Goal: Task Accomplishment & Management: Manage account settings

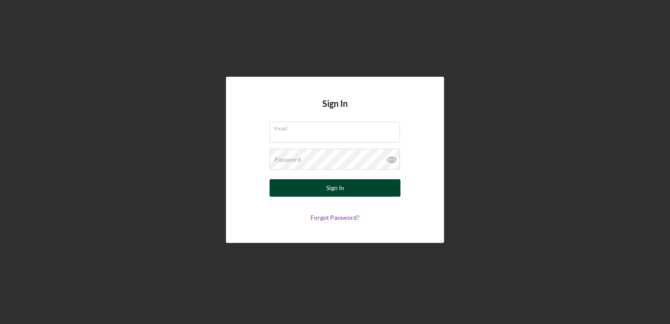
type input "[PERSON_NAME][EMAIL_ADDRESS][DOMAIN_NAME]"
click at [322, 188] on button "Sign In" at bounding box center [335, 187] width 131 height 17
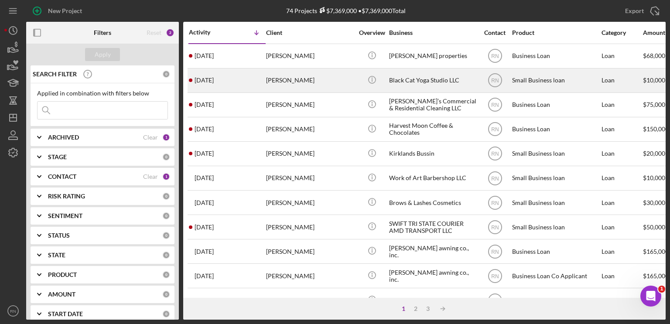
click at [299, 79] on div "[PERSON_NAME]" at bounding box center [309, 80] width 87 height 23
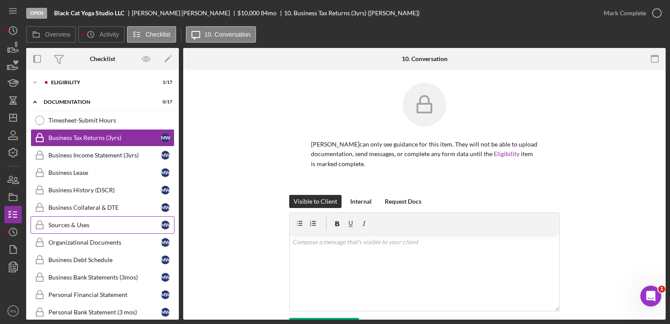
click at [124, 225] on div "Sources & Uses" at bounding box center [104, 225] width 113 height 7
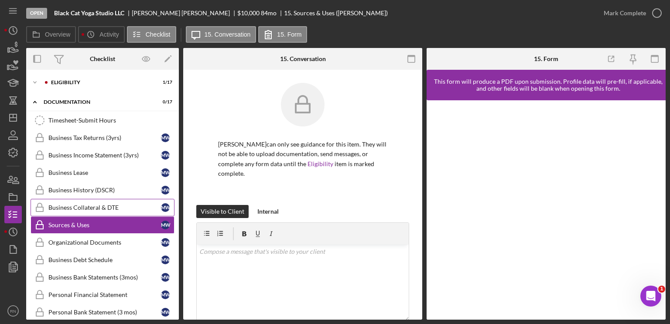
click at [107, 206] on div "Business Collateral & DTE" at bounding box center [104, 207] width 113 height 7
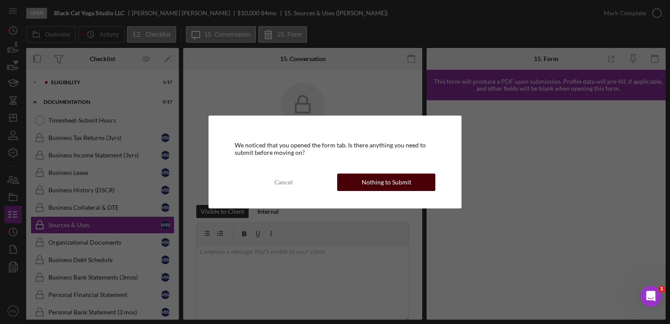
drag, startPoint x: 354, startPoint y: 186, endPoint x: 265, endPoint y: 193, distance: 89.8
click at [353, 186] on button "Nothing to Submit" at bounding box center [386, 182] width 98 height 17
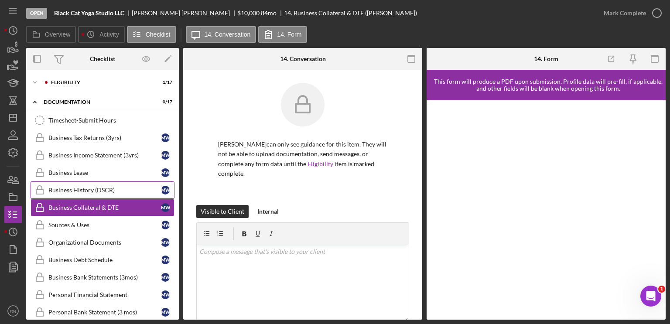
scroll to position [44, 0]
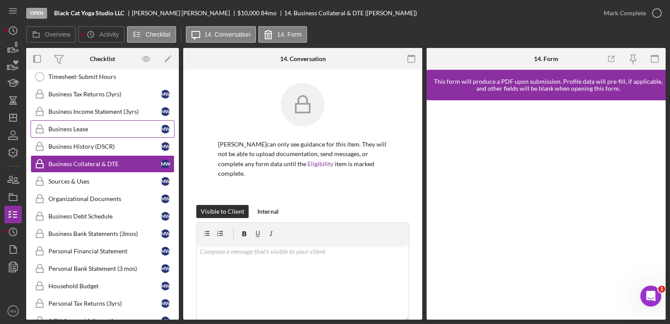
click at [109, 130] on div "Business Lease" at bounding box center [104, 129] width 113 height 7
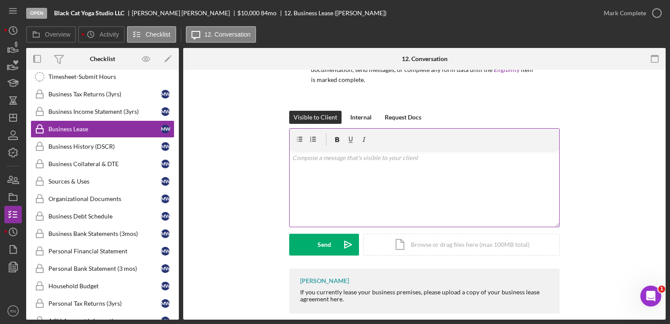
scroll to position [95, 0]
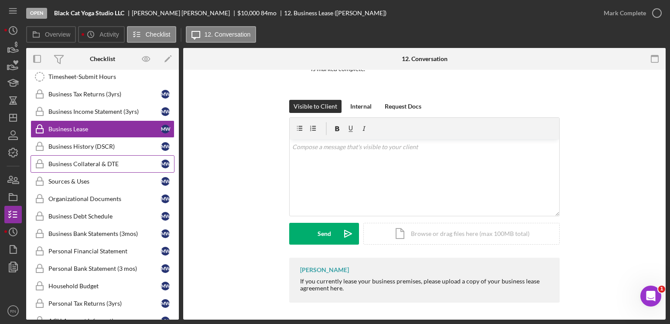
click at [105, 158] on link "Business Collateral & DTE Business Collateral & DTE M W" at bounding box center [103, 163] width 144 height 17
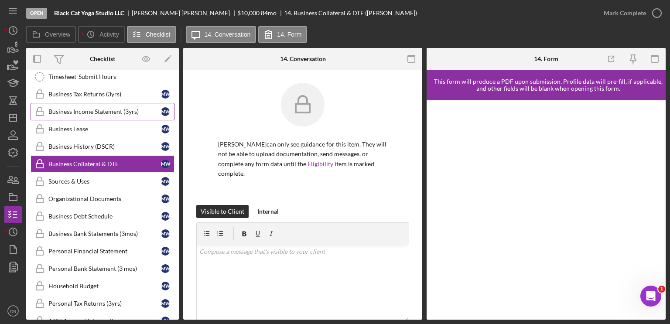
click at [91, 113] on div "Business Income Statement (3yrs)" at bounding box center [104, 111] width 113 height 7
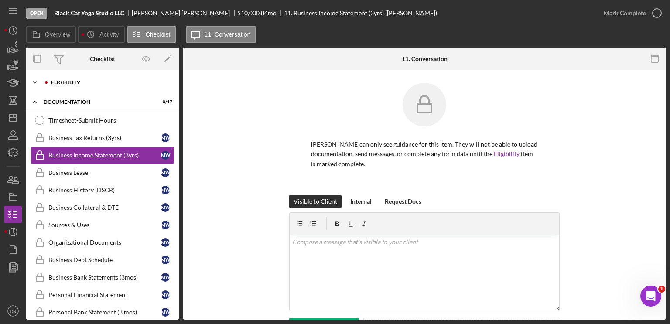
click at [78, 83] on div "Eligibility" at bounding box center [109, 82] width 117 height 5
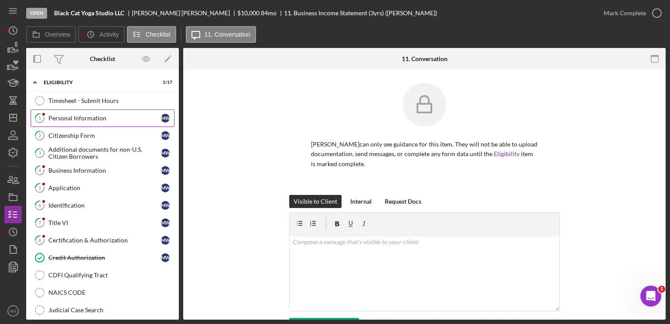
click at [106, 119] on div "Personal Information" at bounding box center [104, 118] width 113 height 7
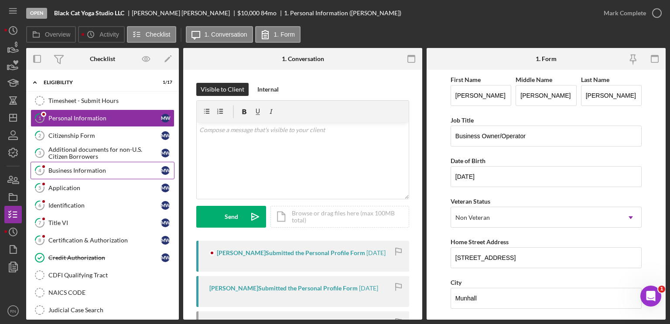
click at [103, 171] on div "Business Information" at bounding box center [104, 170] width 113 height 7
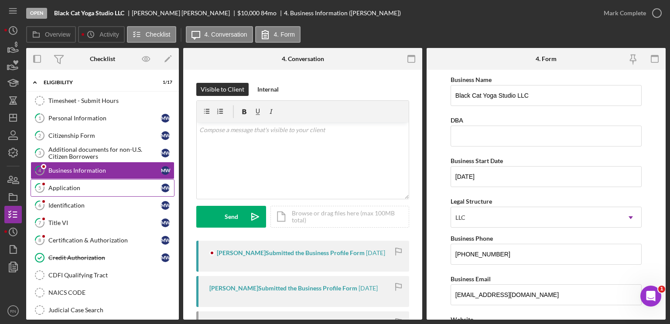
click at [107, 193] on link "5 Application M W" at bounding box center [103, 187] width 144 height 17
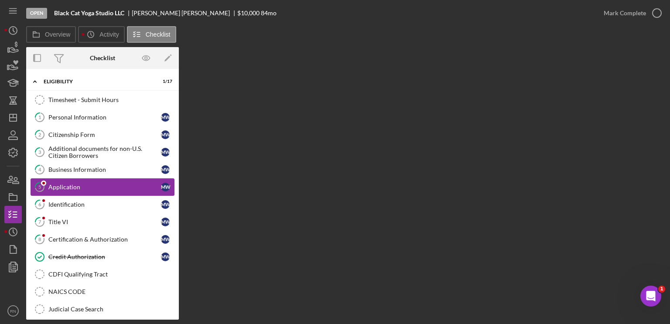
click at [81, 186] on div "Application" at bounding box center [104, 187] width 113 height 7
click at [74, 171] on div "Business Information" at bounding box center [104, 169] width 113 height 7
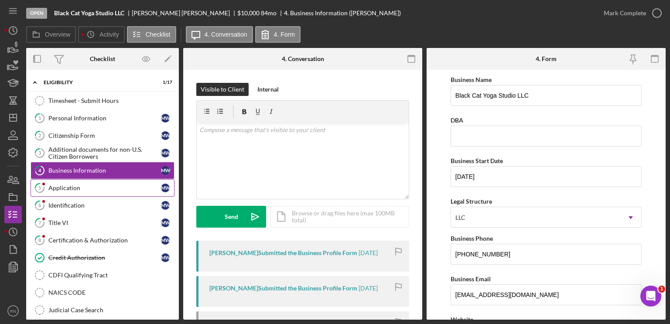
click at [52, 185] on div "Application" at bounding box center [104, 188] width 113 height 7
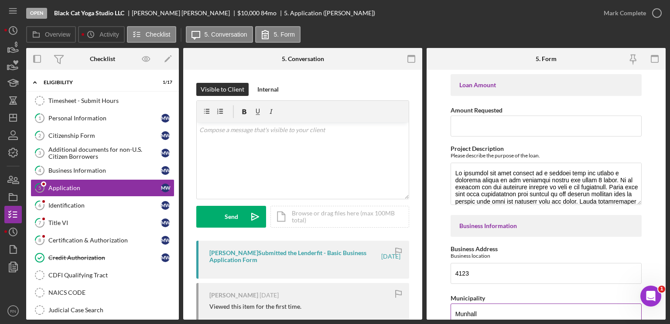
scroll to position [44, 0]
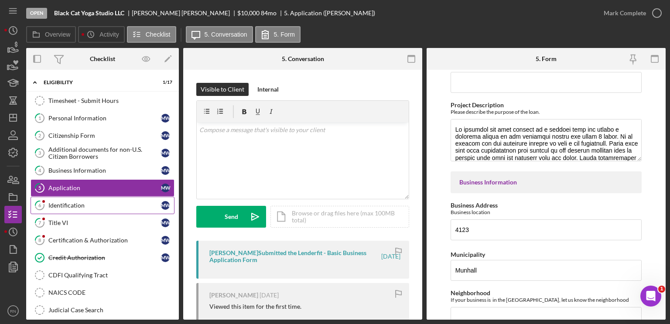
click at [87, 202] on div "Identification" at bounding box center [104, 205] width 113 height 7
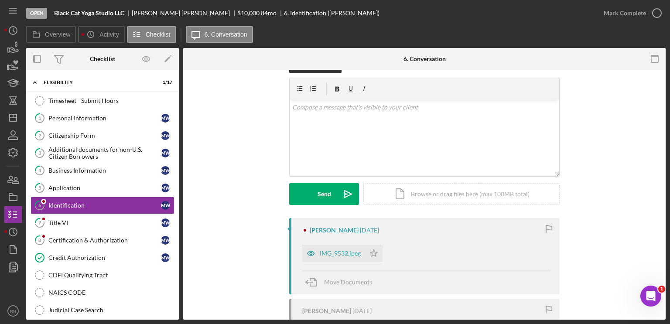
scroll to position [44, 0]
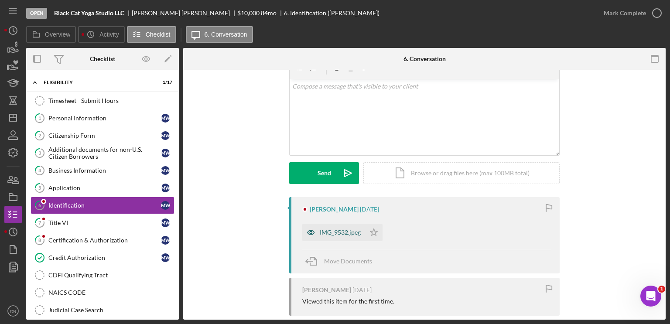
click at [337, 235] on div "IMG_9532.jpeg" at bounding box center [340, 232] width 41 height 7
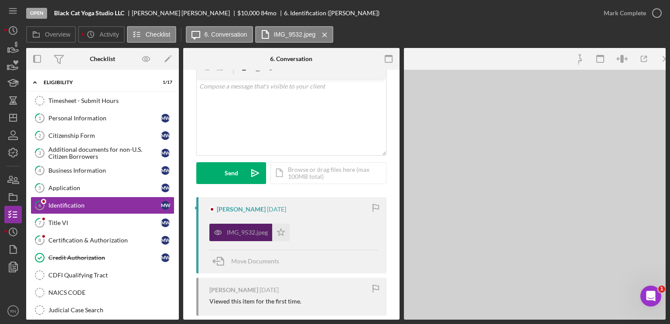
click at [337, 235] on div "IMG_9532.jpeg Icon/Star" at bounding box center [294, 231] width 168 height 22
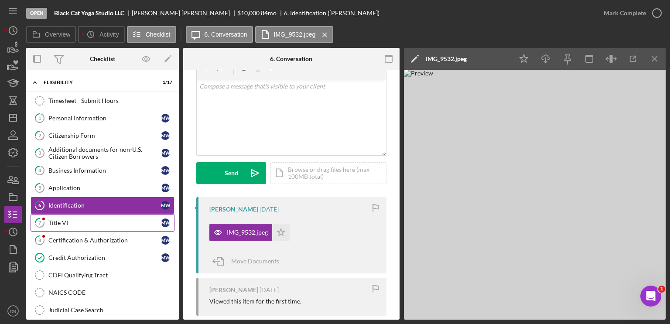
click at [75, 221] on div "Title VI" at bounding box center [104, 223] width 113 height 7
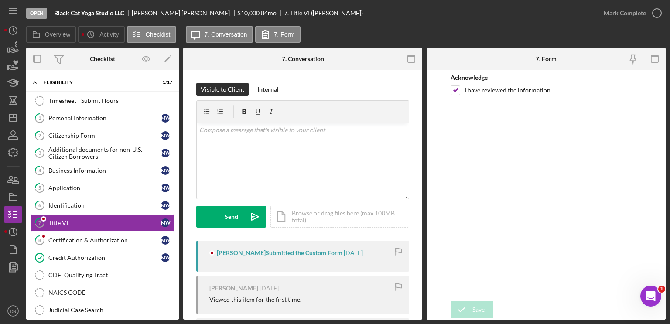
scroll to position [44, 0]
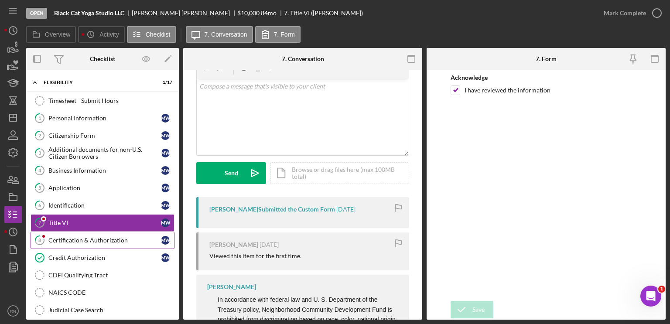
click at [88, 242] on div "Certification & Authorization" at bounding box center [104, 240] width 113 height 7
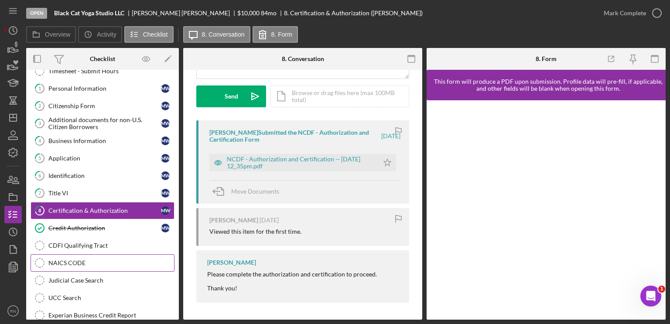
scroll to position [44, 0]
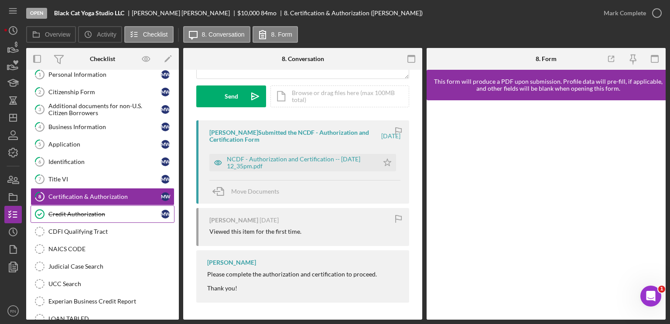
click at [92, 212] on div "Credit Authorization" at bounding box center [104, 214] width 113 height 7
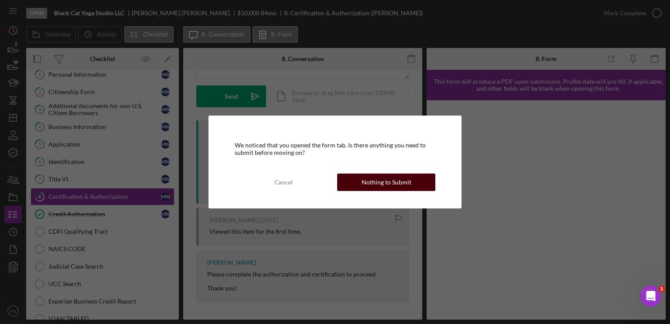
click at [360, 189] on button "Nothing to Submit" at bounding box center [386, 182] width 98 height 17
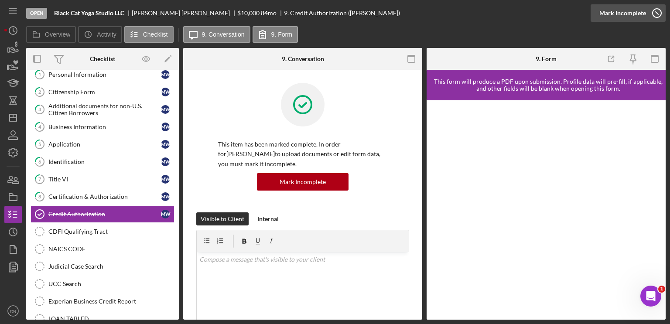
click at [655, 12] on icon "button" at bounding box center [657, 13] width 22 height 22
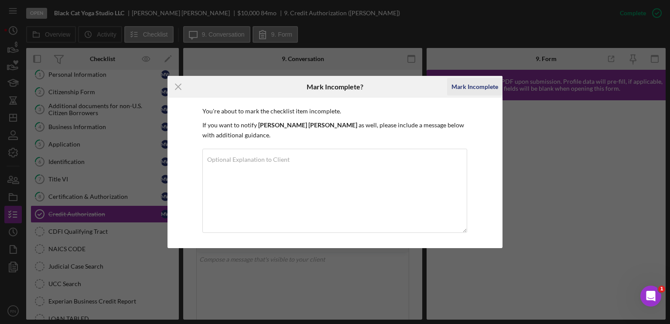
click at [482, 84] on div "Mark Incomplete" at bounding box center [475, 86] width 47 height 17
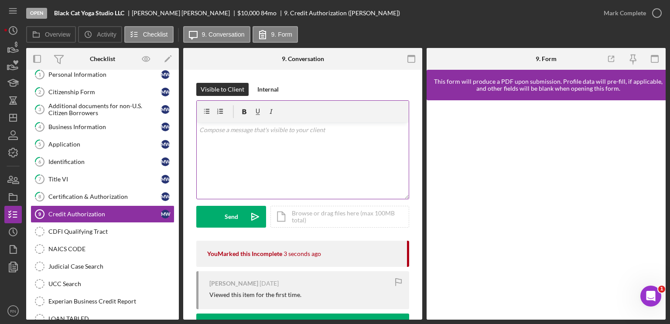
click at [234, 136] on div "v Color teal Color pink Remove color Add row above Add row below Add column bef…" at bounding box center [303, 161] width 212 height 76
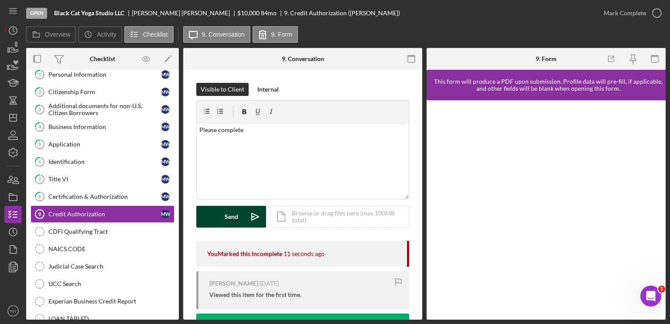
drag, startPoint x: 220, startPoint y: 223, endPoint x: 224, endPoint y: 218, distance: 6.5
click at [222, 221] on button "Send Icon/icon-invite-send" at bounding box center [231, 217] width 70 height 22
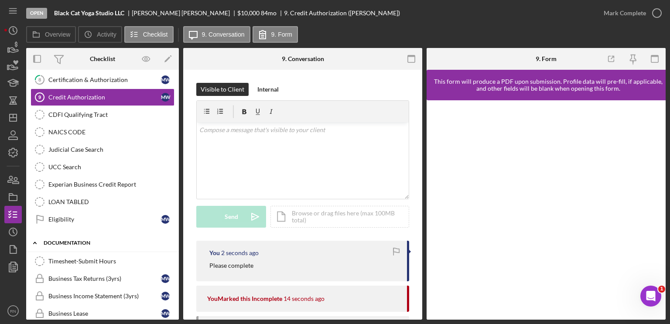
scroll to position [175, 0]
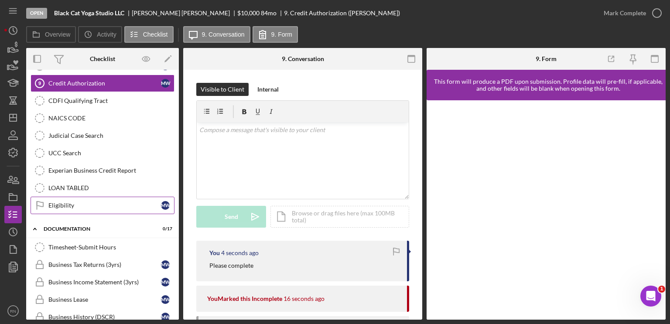
click at [110, 203] on div "Eligibility" at bounding box center [104, 205] width 113 height 7
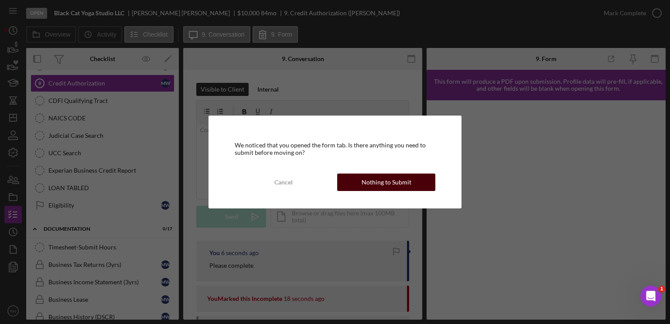
click at [375, 183] on div "Nothing to Submit" at bounding box center [387, 182] width 50 height 17
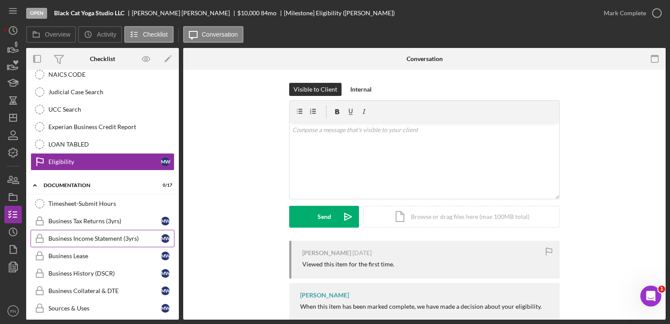
scroll to position [175, 0]
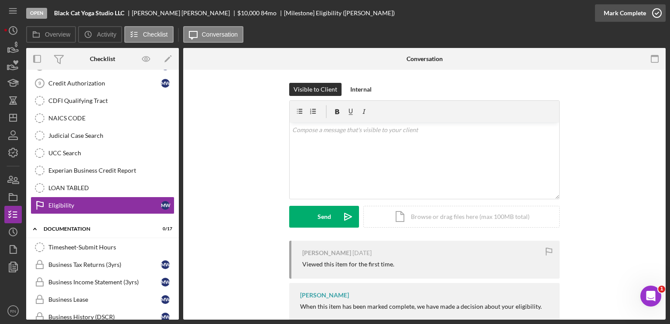
click at [656, 14] on icon "button" at bounding box center [657, 13] width 22 height 22
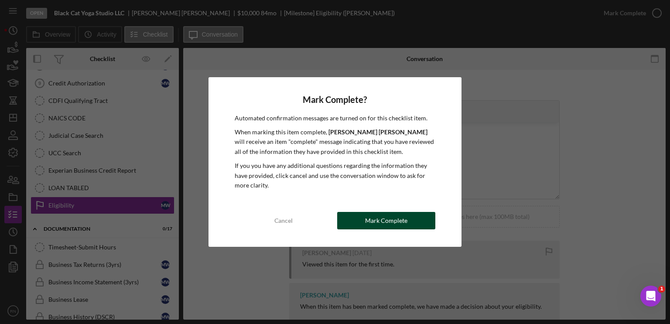
click at [378, 222] on div "Mark Complete" at bounding box center [386, 220] width 42 height 17
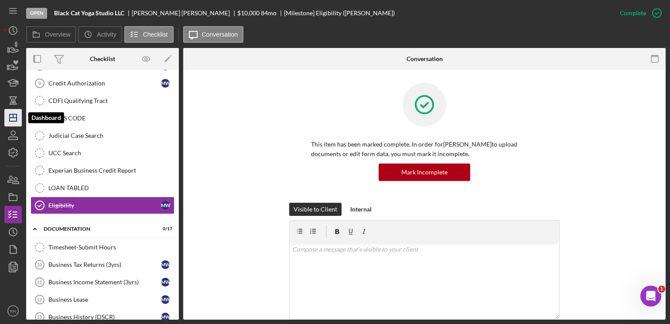
click at [12, 118] on line "button" at bounding box center [13, 118] width 7 height 0
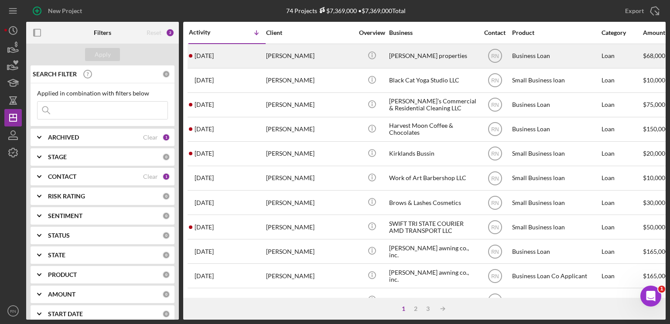
click at [302, 57] on div "[PERSON_NAME]" at bounding box center [309, 56] width 87 height 23
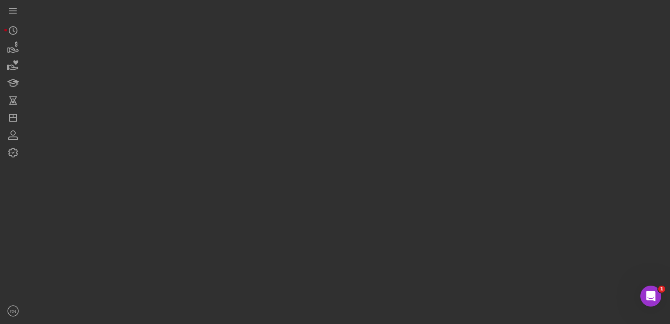
click at [302, 57] on div at bounding box center [346, 160] width 640 height 320
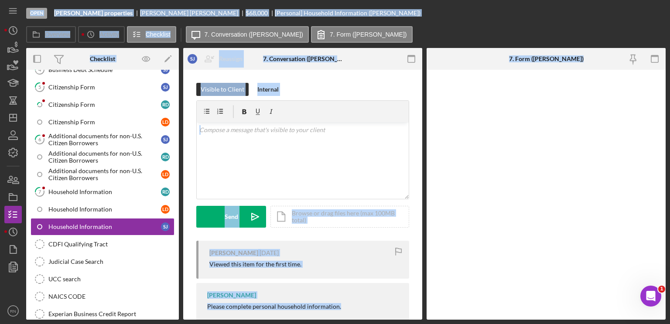
scroll to position [183, 0]
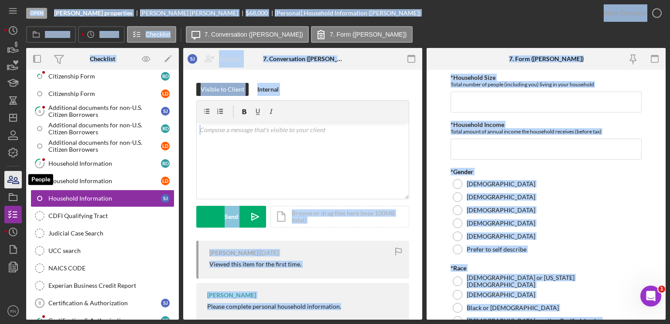
click at [21, 182] on icon "button" at bounding box center [13, 180] width 22 height 22
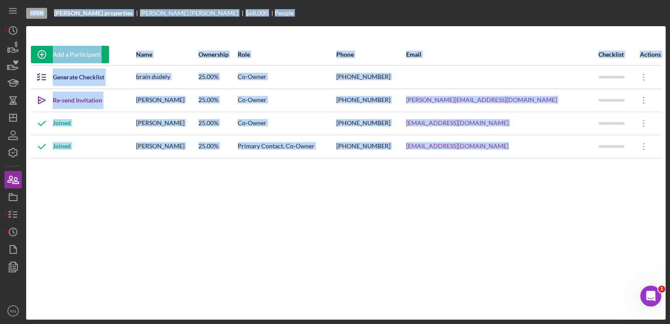
click at [178, 197] on div "Add a Participant Name Ownership Role Phone Email Checklist Actions Generate Ch…" at bounding box center [346, 173] width 640 height 259
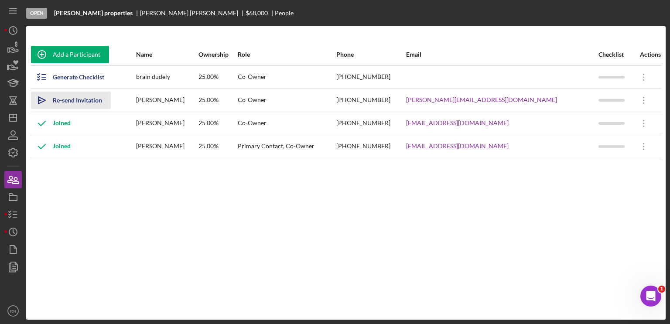
click at [84, 99] on div "Re-send Invitation" at bounding box center [77, 100] width 49 height 17
click at [15, 117] on icon "Icon/Dashboard" at bounding box center [13, 118] width 22 height 22
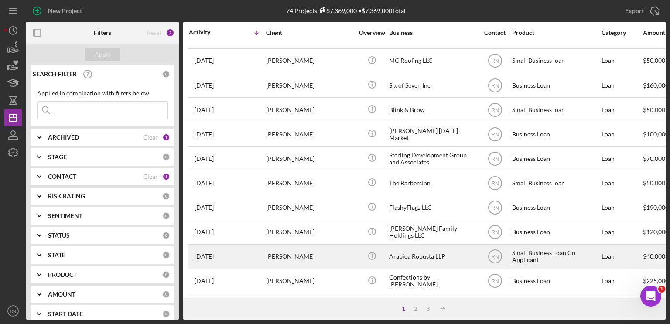
scroll to position [368, 0]
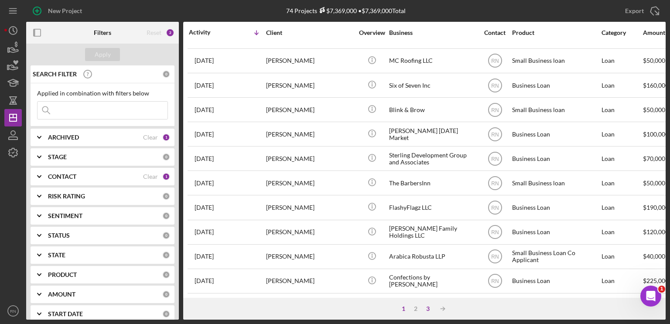
click at [427, 309] on div "3" at bounding box center [428, 309] width 12 height 7
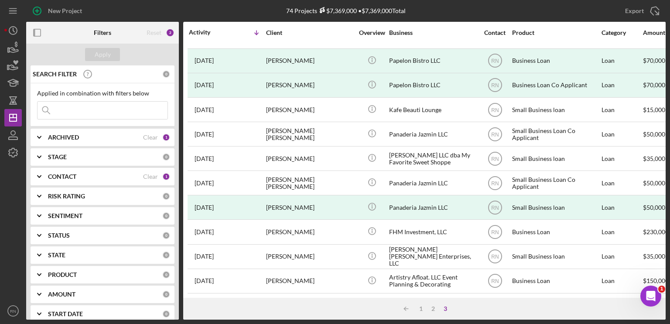
scroll to position [344, 0]
click at [444, 306] on div "3" at bounding box center [446, 309] width 12 height 7
click at [447, 307] on div "3" at bounding box center [446, 309] width 12 height 7
click at [446, 308] on div "3" at bounding box center [446, 309] width 12 height 7
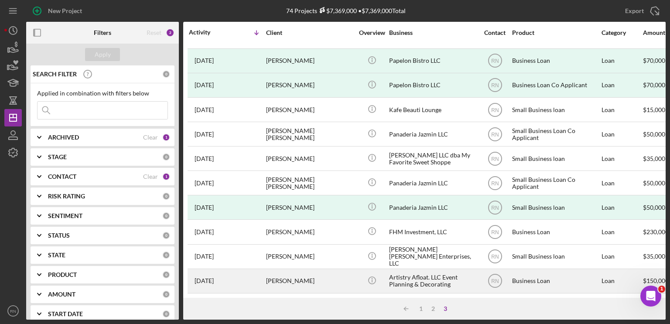
click at [285, 270] on div "[PERSON_NAME]" at bounding box center [309, 281] width 87 height 23
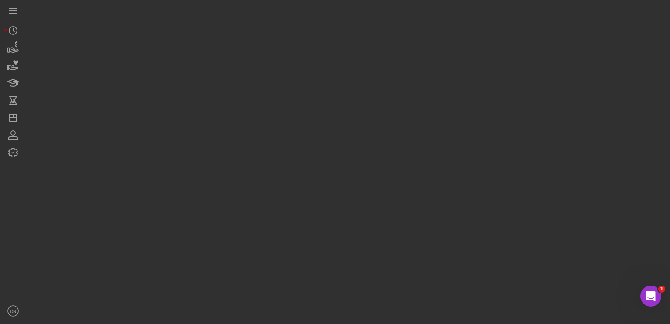
click at [285, 270] on div at bounding box center [346, 160] width 640 height 320
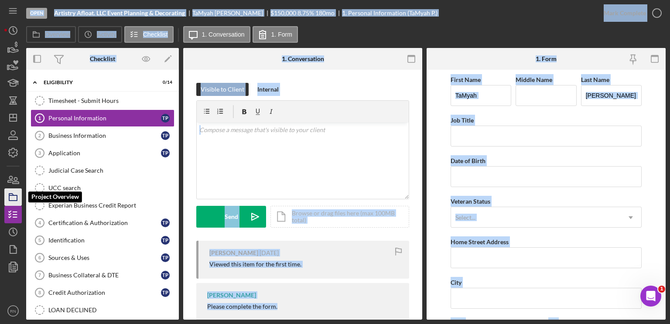
click at [15, 192] on icon "button" at bounding box center [13, 197] width 22 height 22
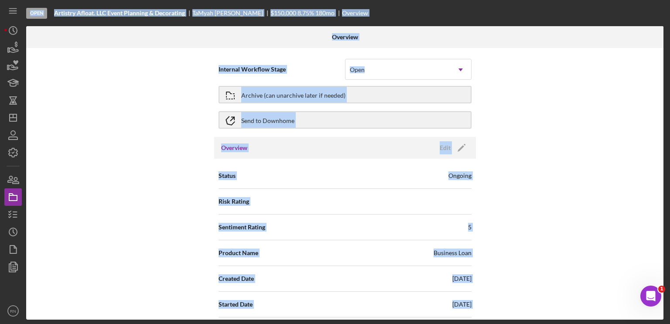
click at [188, 158] on div "Internal Workflow Stage Open Icon/Dropdown Arrow Archive (can unarchive later i…" at bounding box center [345, 184] width 638 height 272
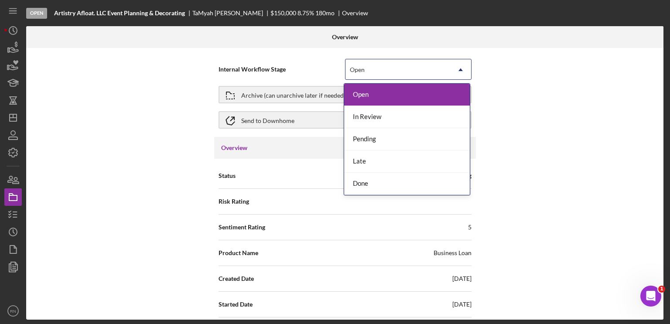
click at [459, 69] on use at bounding box center [461, 70] width 4 height 3
click at [191, 188] on div "Internal Workflow Stage 5 results available. Use Up and Down to choose options,…" at bounding box center [345, 184] width 638 height 272
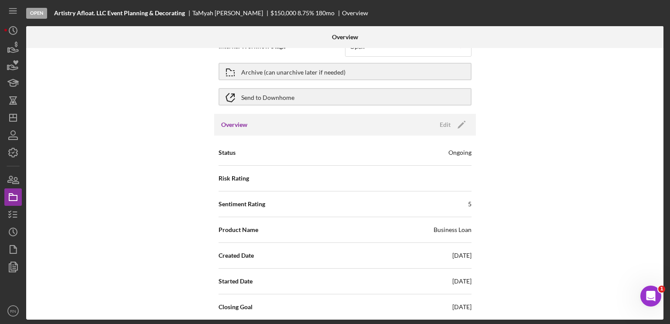
scroll to position [44, 0]
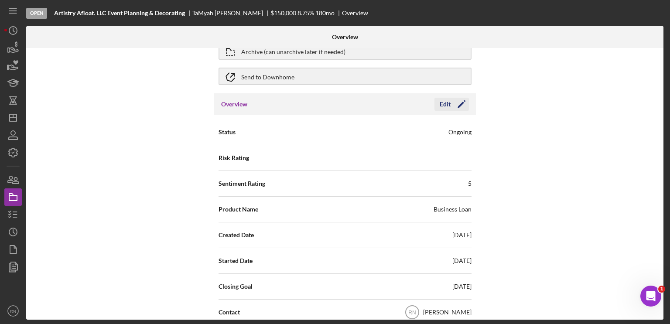
click at [446, 103] on div "Edit" at bounding box center [445, 104] width 11 height 13
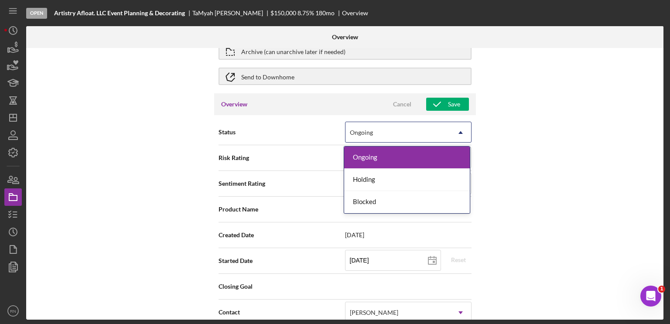
click at [456, 132] on icon "Icon/Dropdown Arrow" at bounding box center [460, 132] width 21 height 21
click at [181, 200] on div "Internal Workflow Stage Open Icon/Dropdown Arrow Archive (can unarchive later i…" at bounding box center [345, 184] width 638 height 272
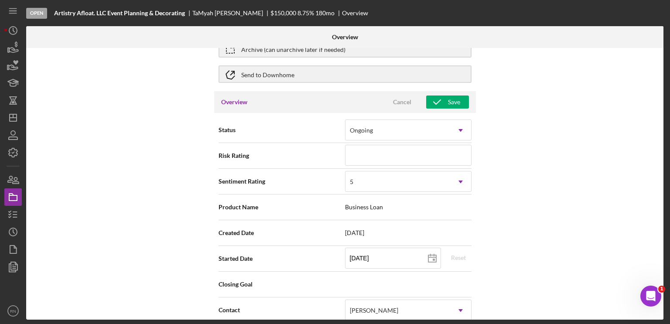
scroll to position [0, 0]
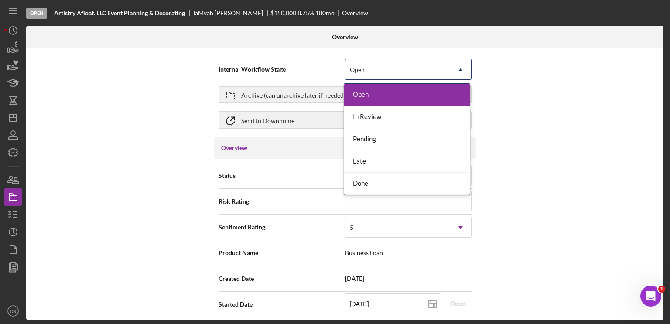
click at [459, 71] on icon "Icon/Dropdown Arrow" at bounding box center [460, 69] width 21 height 21
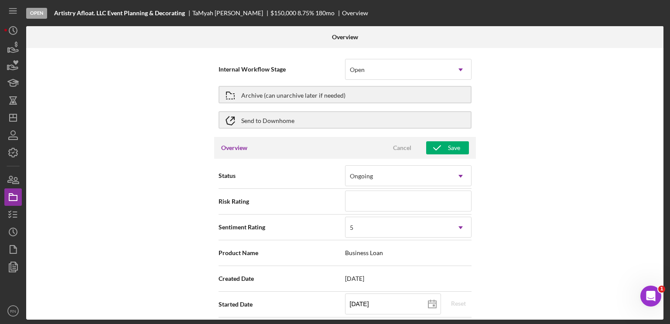
click at [182, 214] on div "Internal Workflow Stage Open Icon/Dropdown Arrow Archive (can unarchive later i…" at bounding box center [345, 184] width 638 height 272
click at [12, 119] on icon "Icon/Dashboard" at bounding box center [13, 118] width 22 height 22
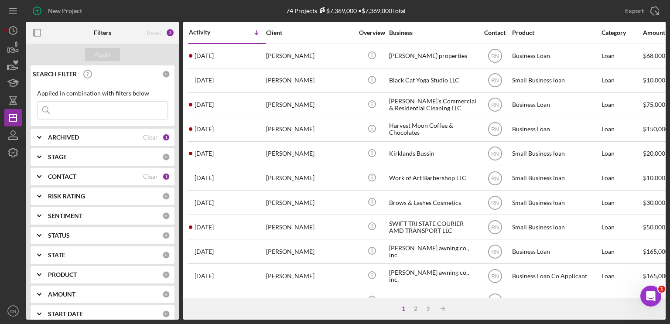
click at [101, 140] on div "ARCHIVED" at bounding box center [95, 137] width 95 height 7
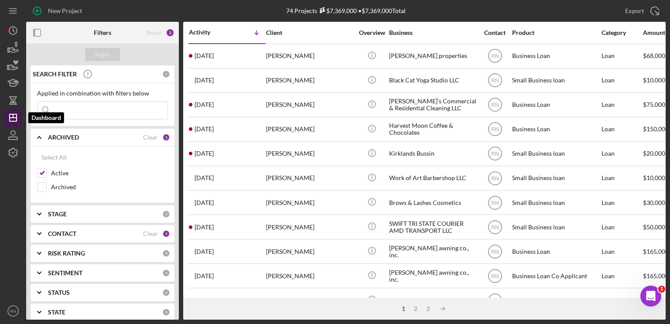
click at [18, 119] on icon "Icon/Dashboard" at bounding box center [13, 118] width 22 height 22
click at [427, 306] on div "3" at bounding box center [428, 309] width 12 height 7
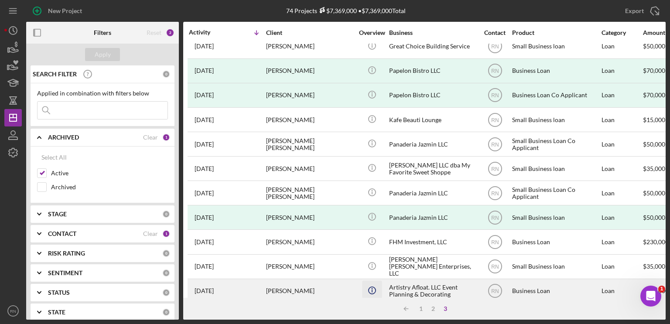
scroll to position [344, 0]
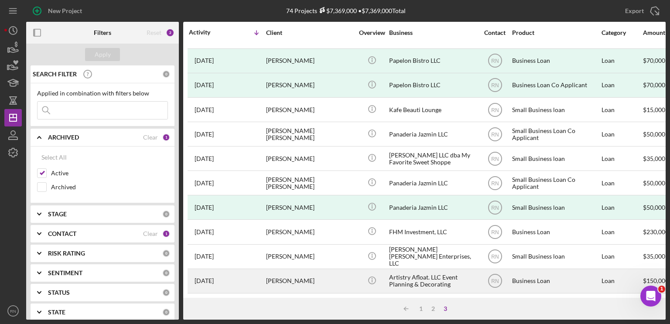
click at [316, 276] on div "[PERSON_NAME]" at bounding box center [309, 281] width 87 height 23
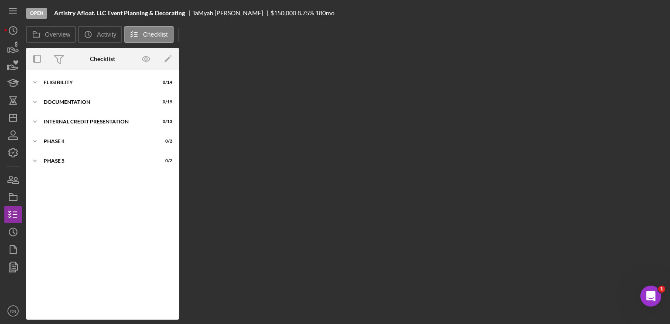
click at [316, 276] on div "Overview Internal Workflow Stage Open Icon/Dropdown Arrow Archive (can unarchiv…" at bounding box center [346, 184] width 640 height 272
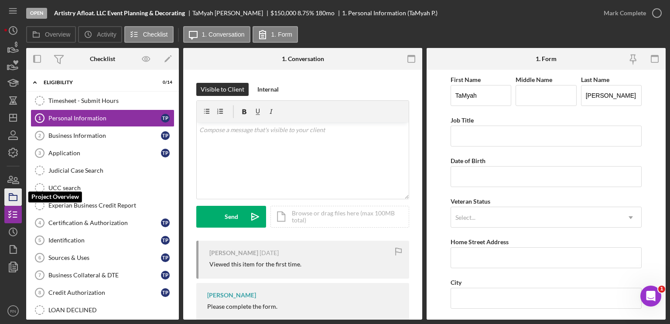
click at [13, 200] on rect "button" at bounding box center [13, 198] width 8 height 5
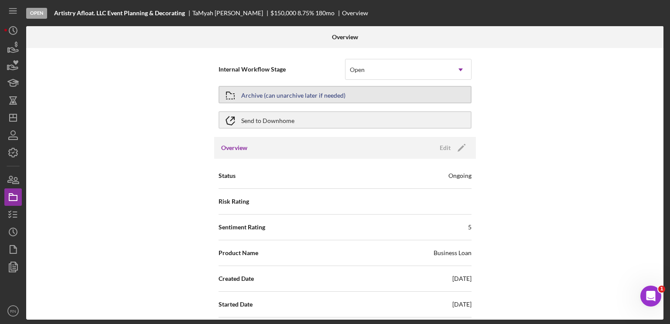
click at [318, 98] on div "Archive (can unarchive later if needed)" at bounding box center [293, 95] width 104 height 16
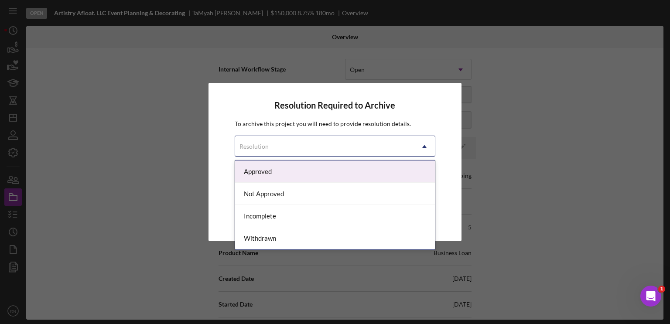
click at [426, 145] on icon "Icon/Dropdown Arrow" at bounding box center [424, 146] width 21 height 21
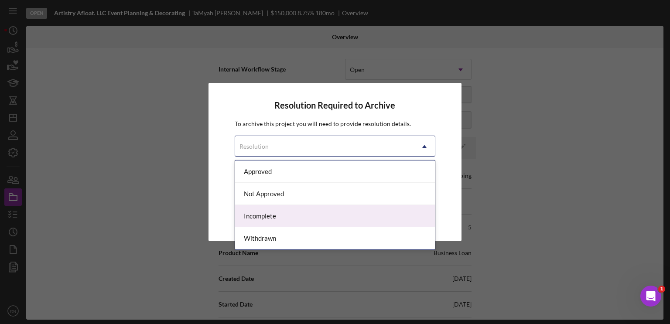
click at [319, 216] on div "Incomplete" at bounding box center [335, 216] width 200 height 22
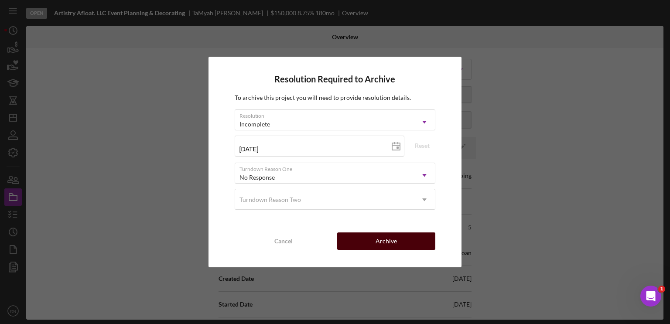
click at [397, 239] on button "Archive" at bounding box center [386, 241] width 98 height 17
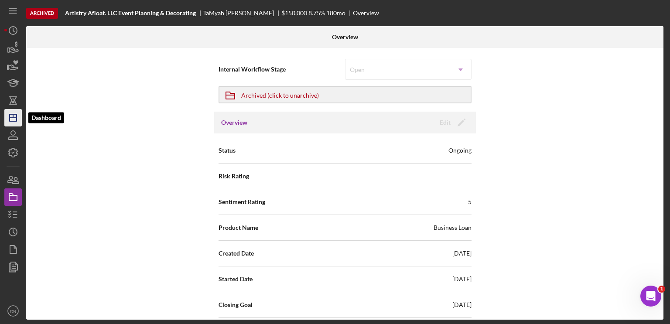
click at [12, 118] on icon "Icon/Dashboard" at bounding box center [13, 118] width 22 height 22
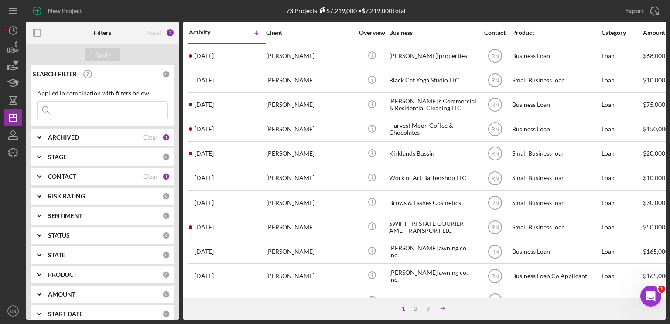
click at [441, 307] on icon "Icon/Table Sort Arrow" at bounding box center [442, 308] width 17 height 17
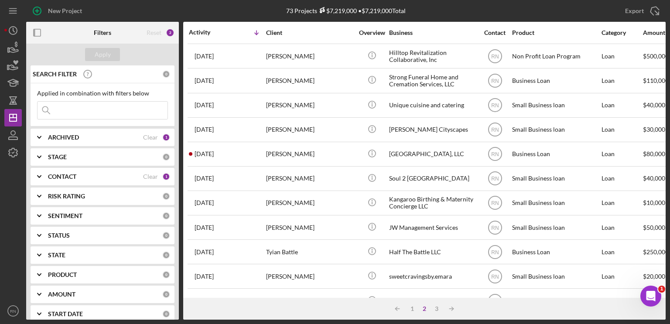
scroll to position [218, 0]
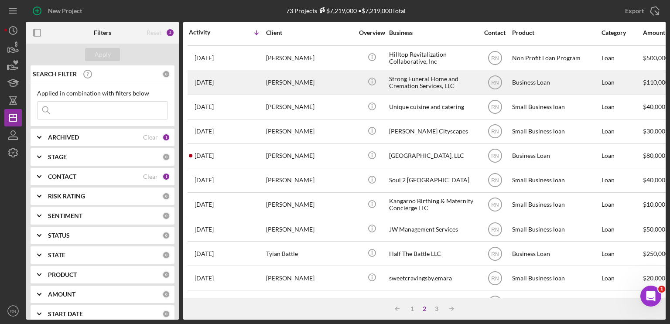
click at [397, 87] on div "Strong Funeral Home and Cremation Services, LLC" at bounding box center [432, 82] width 87 height 23
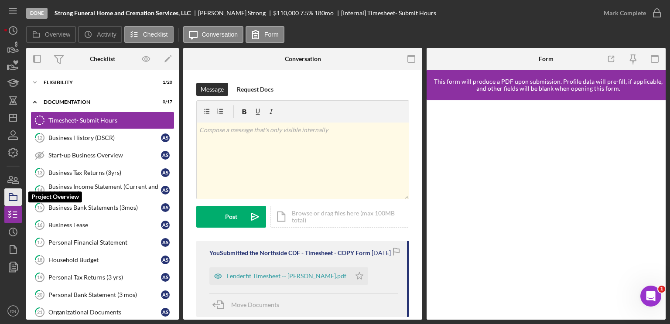
click at [17, 191] on icon "button" at bounding box center [13, 197] width 22 height 22
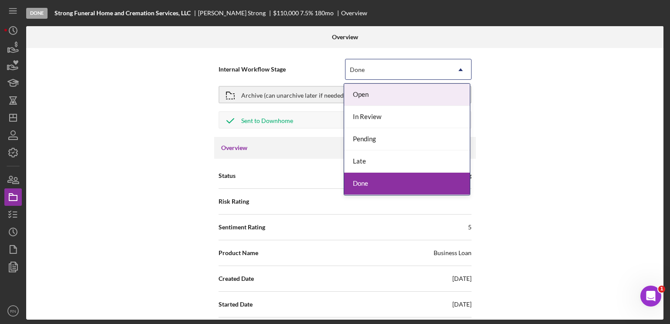
click at [461, 72] on icon "Icon/Dropdown Arrow" at bounding box center [460, 69] width 21 height 21
click at [374, 182] on div "Done" at bounding box center [407, 184] width 126 height 22
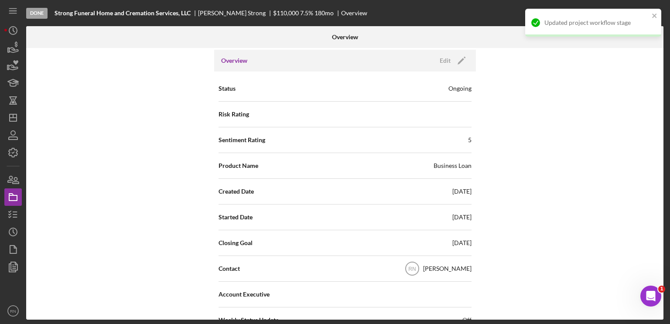
scroll to position [44, 0]
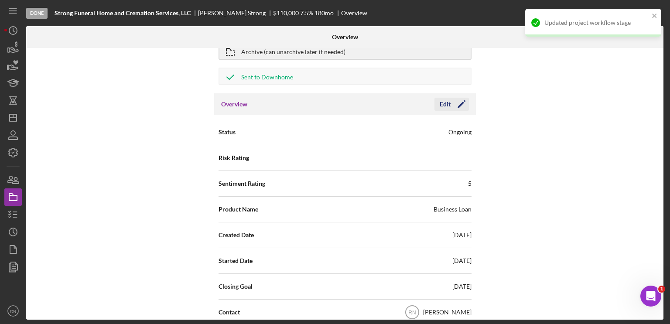
click at [443, 101] on div "Edit" at bounding box center [445, 104] width 11 height 13
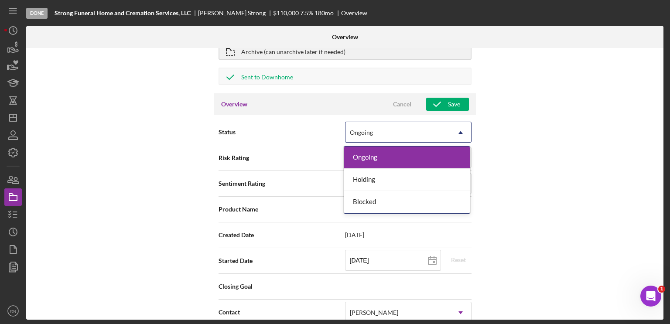
click at [462, 134] on icon "Icon/Dropdown Arrow" at bounding box center [460, 132] width 21 height 21
click at [131, 206] on div "Internal Workflow Stage Done Icon/Dropdown Arrow Archive (can unarchive later i…" at bounding box center [345, 184] width 638 height 272
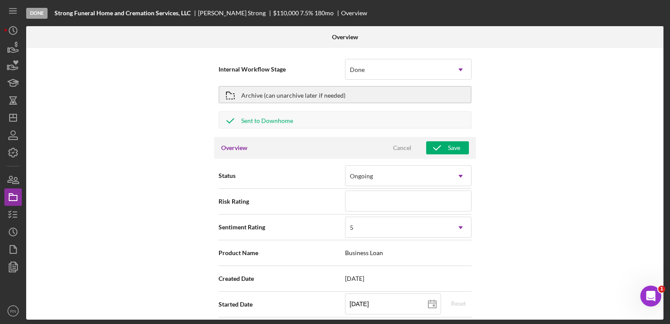
scroll to position [0, 0]
click at [297, 95] on div "Archive (can unarchive later if needed)" at bounding box center [293, 95] width 104 height 16
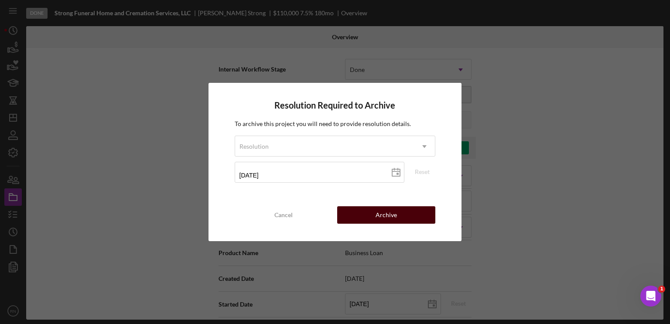
click at [369, 216] on button "Archive" at bounding box center [386, 214] width 98 height 17
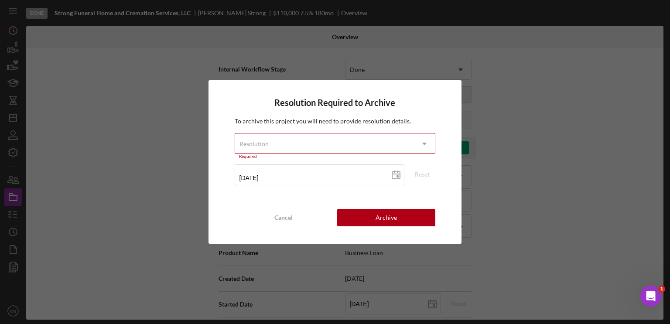
click at [425, 148] on icon "Icon/Dropdown Arrow" at bounding box center [424, 144] width 21 height 21
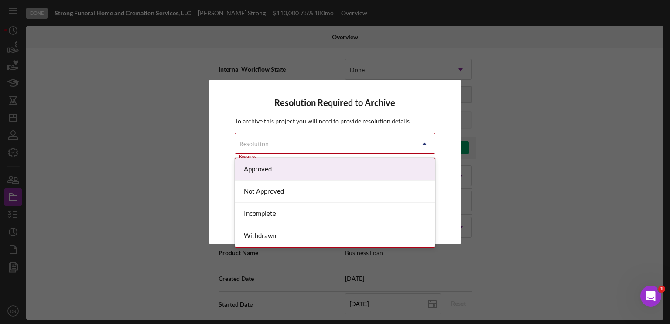
click at [378, 172] on div "Approved" at bounding box center [335, 169] width 200 height 22
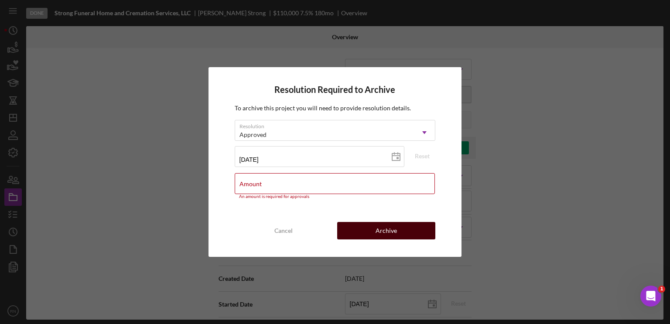
click at [378, 235] on div "Archive" at bounding box center [386, 230] width 21 height 17
click at [302, 191] on input "Amount" at bounding box center [335, 183] width 201 height 21
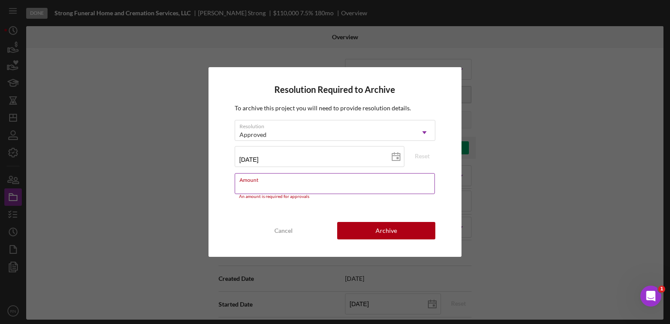
type input "$100,000"
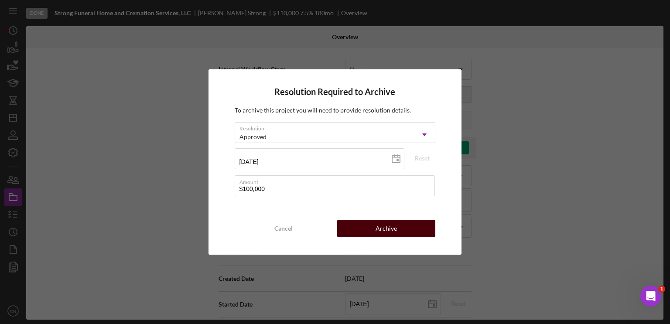
click at [392, 231] on div "Archive" at bounding box center [386, 228] width 21 height 17
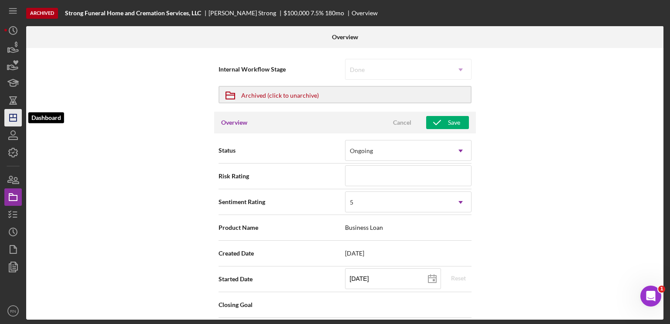
click at [16, 122] on icon "Icon/Dashboard" at bounding box center [13, 118] width 22 height 22
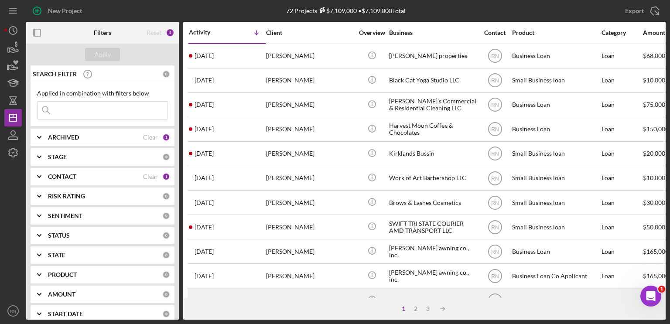
scroll to position [87, 0]
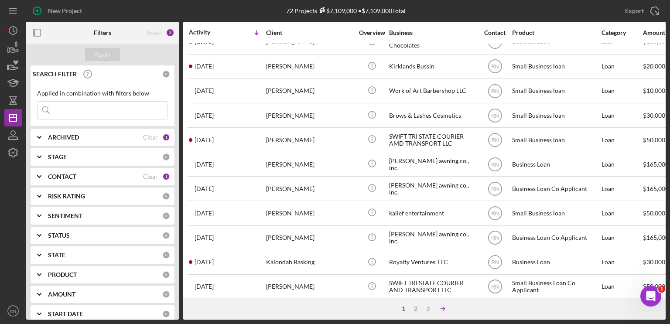
click at [443, 307] on polyline at bounding box center [444, 308] width 2 height 3
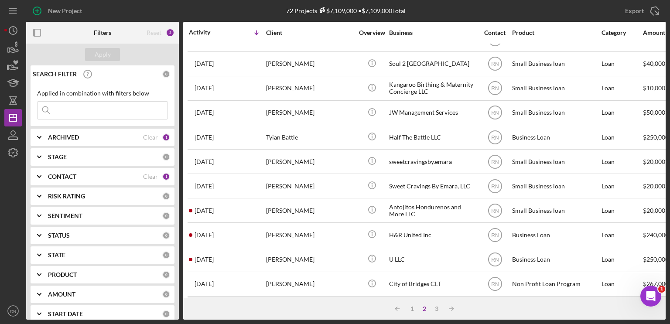
scroll to position [368, 0]
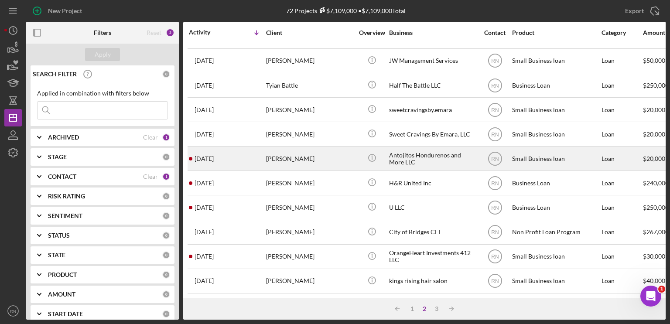
click at [288, 151] on div "[PERSON_NAME]" at bounding box center [309, 158] width 87 height 23
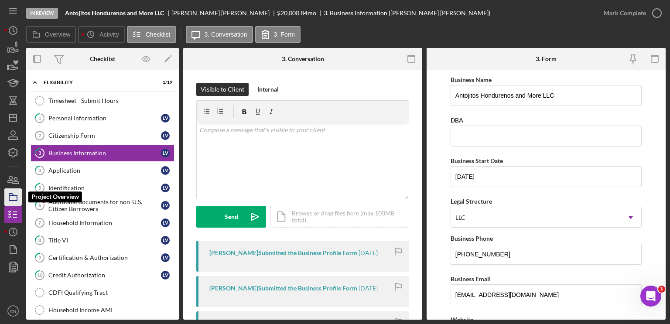
click at [10, 195] on icon "button" at bounding box center [13, 197] width 22 height 22
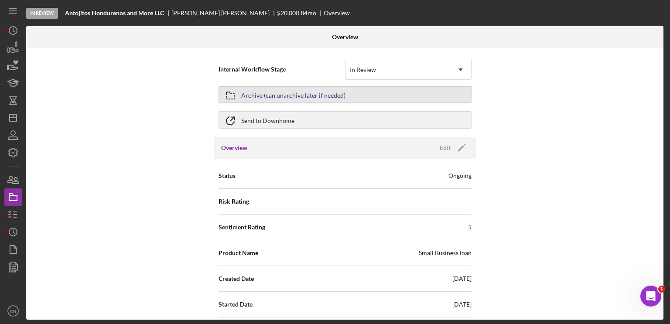
click at [330, 99] on div "Archive (can unarchive later if needed)" at bounding box center [293, 95] width 104 height 16
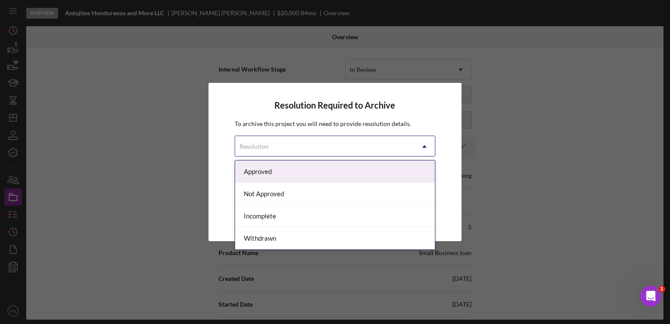
click at [424, 149] on icon "Icon/Dropdown Arrow" at bounding box center [424, 146] width 21 height 21
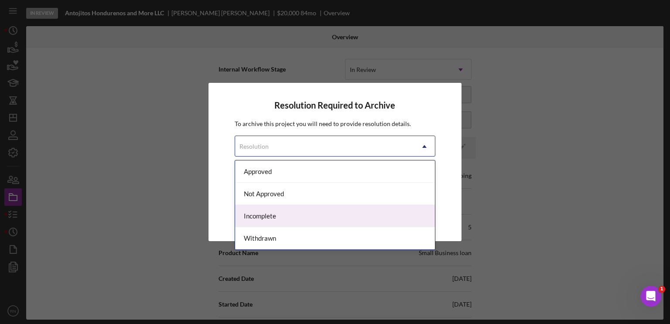
click at [289, 215] on div "Incomplete" at bounding box center [335, 216] width 200 height 22
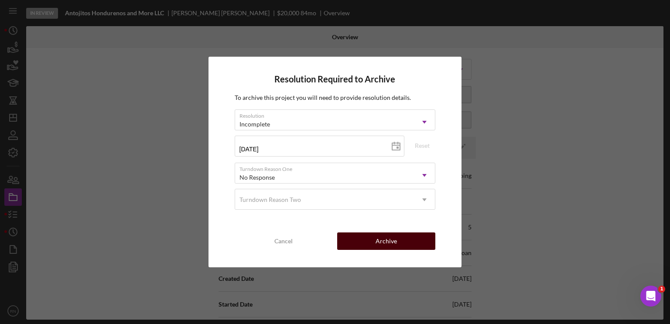
click at [386, 241] on div "Archive" at bounding box center [386, 241] width 21 height 17
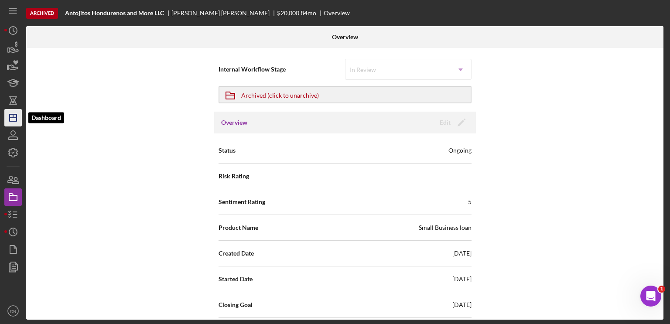
click at [8, 121] on icon "Icon/Dashboard" at bounding box center [13, 118] width 22 height 22
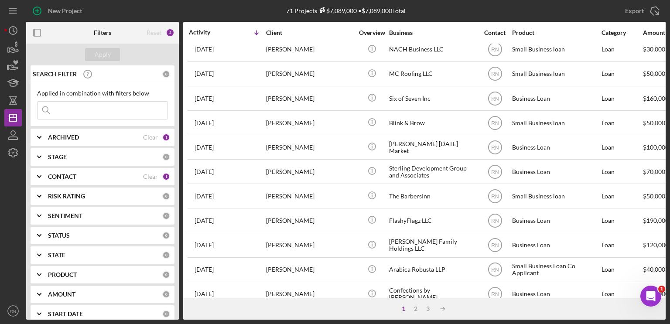
scroll to position [368, 0]
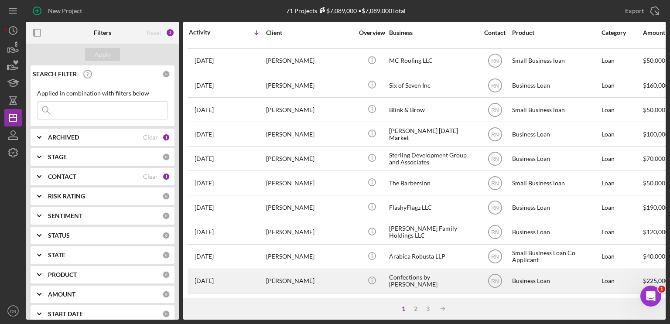
click at [442, 273] on div "Confections by [PERSON_NAME]" at bounding box center [432, 281] width 87 height 23
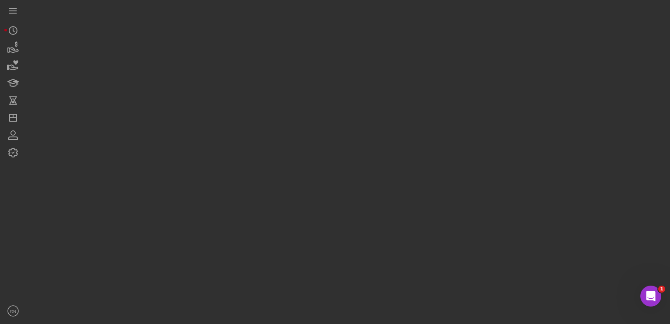
click at [442, 273] on div at bounding box center [346, 160] width 640 height 320
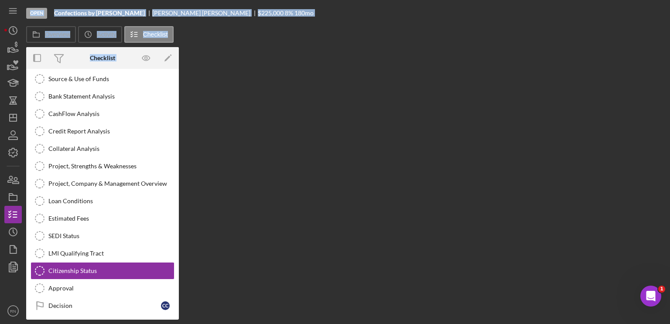
scroll to position [113, 0]
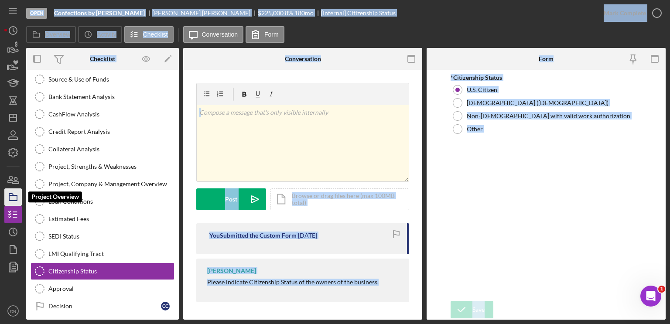
click at [15, 197] on icon "button" at bounding box center [13, 197] width 22 height 22
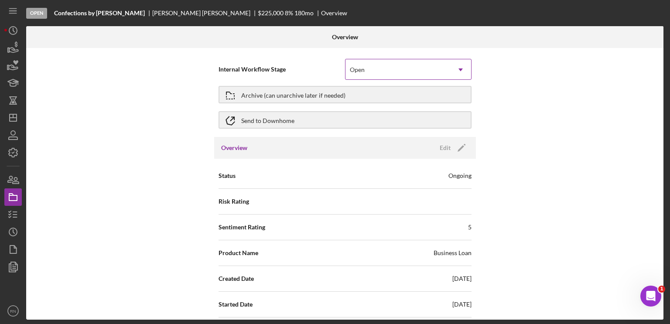
click at [458, 65] on icon "Icon/Dropdown Arrow" at bounding box center [460, 69] width 21 height 21
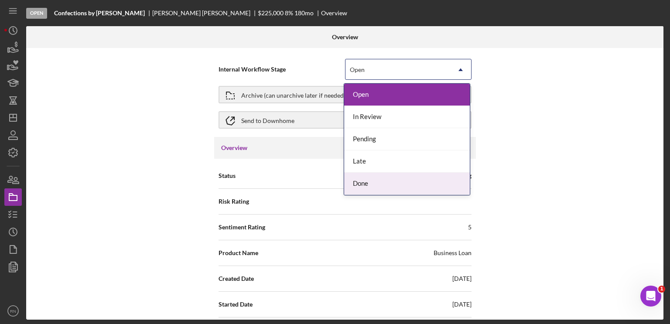
click at [366, 187] on div "Done" at bounding box center [407, 184] width 126 height 22
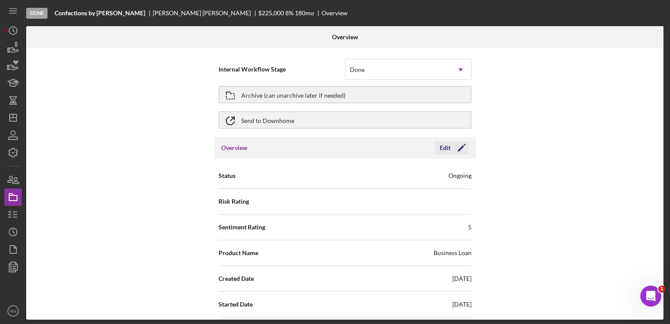
click at [457, 144] on icon "Icon/Edit" at bounding box center [462, 148] width 22 height 22
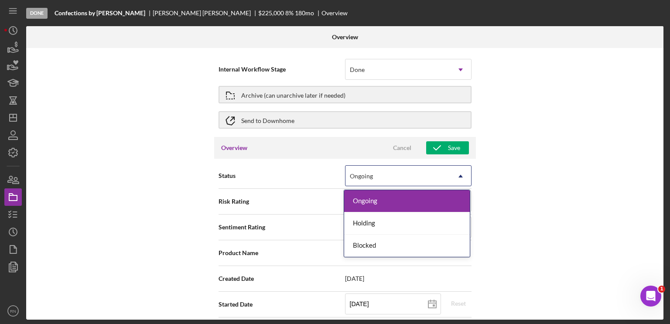
click at [460, 179] on icon "Icon/Dropdown Arrow" at bounding box center [460, 176] width 21 height 21
click at [374, 205] on div "Ongoing" at bounding box center [407, 201] width 126 height 22
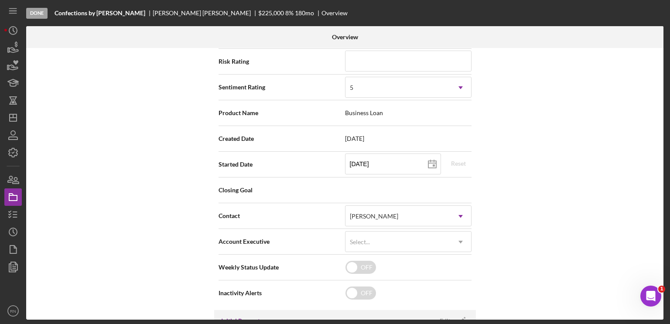
scroll to position [44, 0]
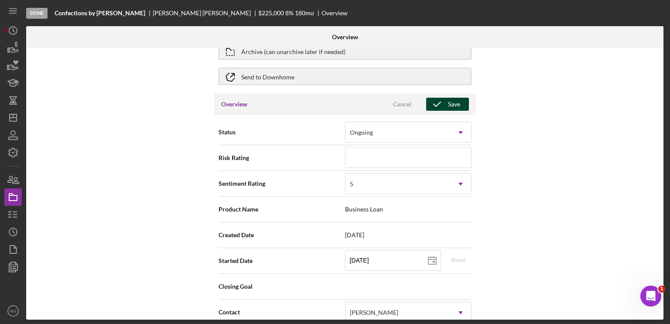
click at [449, 107] on div "Save" at bounding box center [454, 104] width 12 height 13
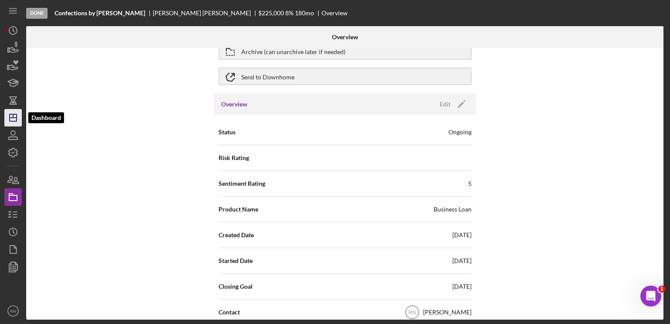
click at [11, 119] on icon "Icon/Dashboard" at bounding box center [13, 118] width 22 height 22
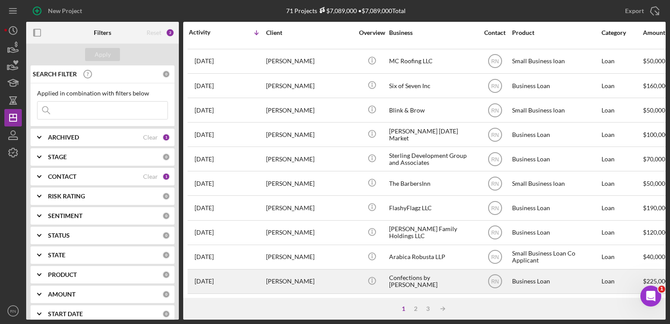
scroll to position [368, 0]
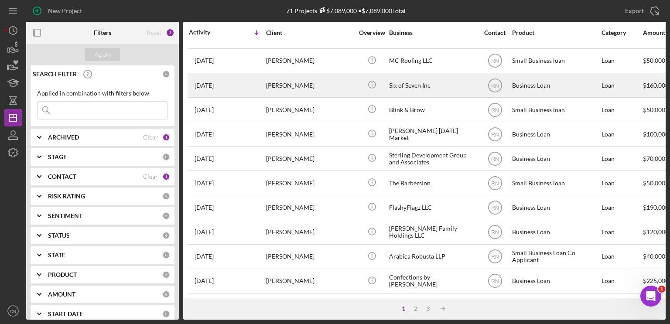
click at [344, 85] on div "[PERSON_NAME]" at bounding box center [309, 85] width 87 height 23
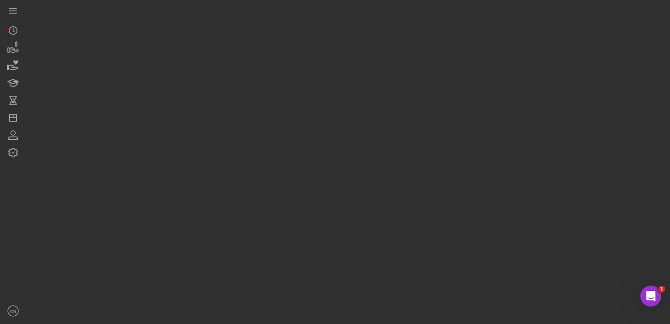
click at [344, 85] on div at bounding box center [346, 160] width 640 height 320
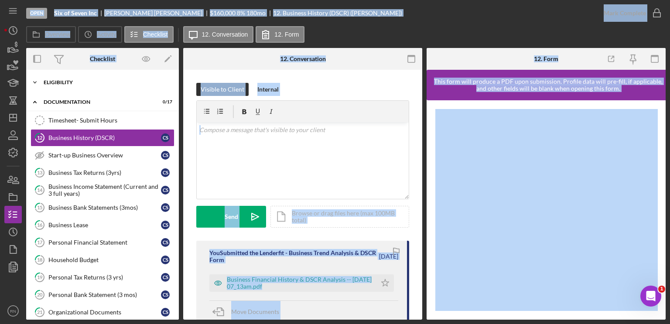
click at [71, 84] on div "Eligibility" at bounding box center [106, 82] width 124 height 5
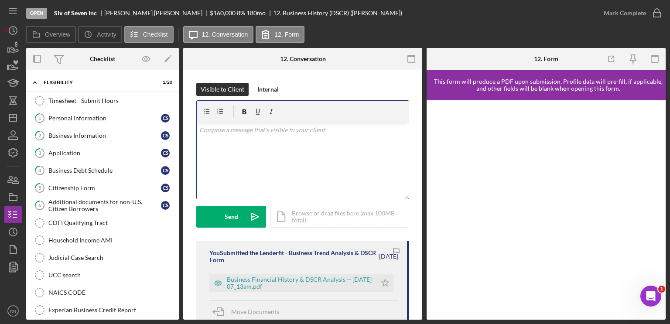
drag, startPoint x: 347, startPoint y: 178, endPoint x: 317, endPoint y: 169, distance: 30.5
click at [346, 178] on div "v Color teal Color pink Remove color Add row above Add row below Add column bef…" at bounding box center [303, 161] width 212 height 76
click at [105, 130] on link "2 Business Information C S" at bounding box center [103, 135] width 144 height 17
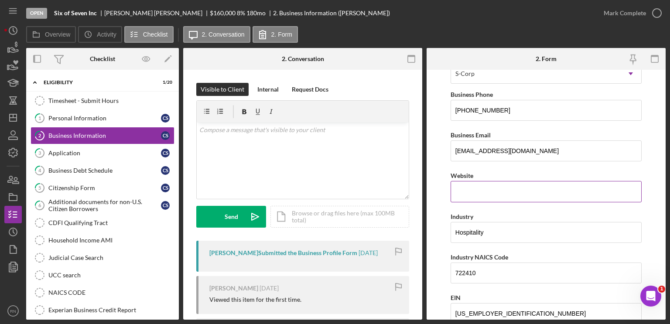
scroll to position [87, 0]
